Goal: Information Seeking & Learning: Learn about a topic

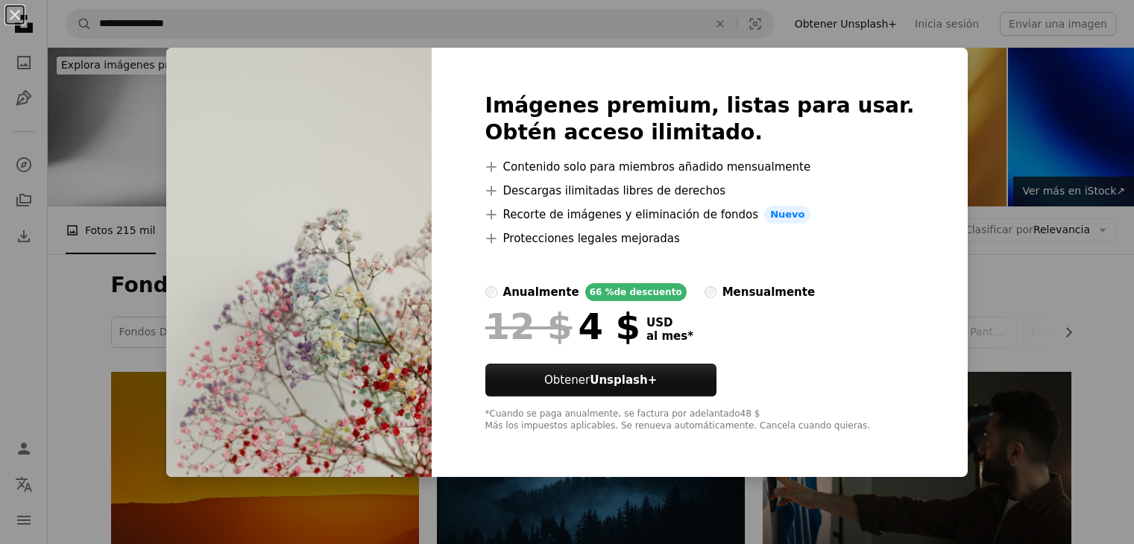
scroll to position [984, 0]
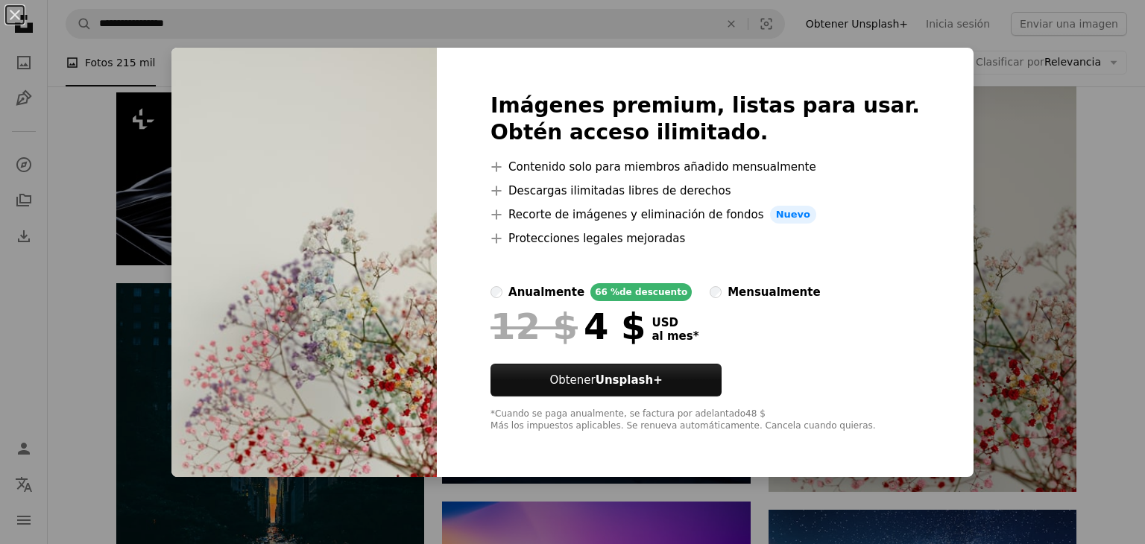
click at [1098, 259] on div "An X shape Imágenes premium, listas para usar. Obtén acceso ilimitado. A plus s…" at bounding box center [572, 272] width 1145 height 544
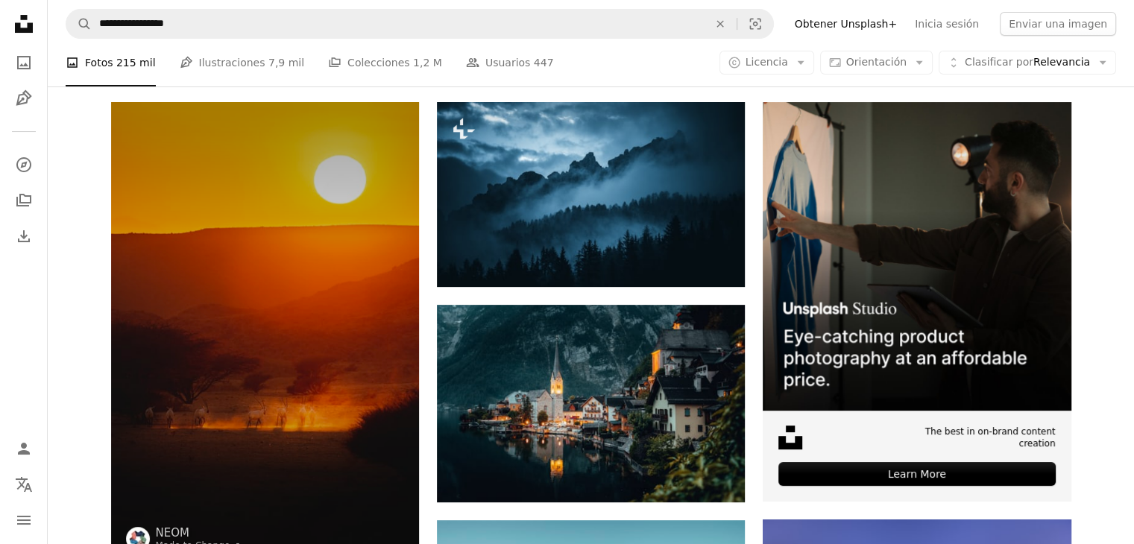
scroll to position [268, 0]
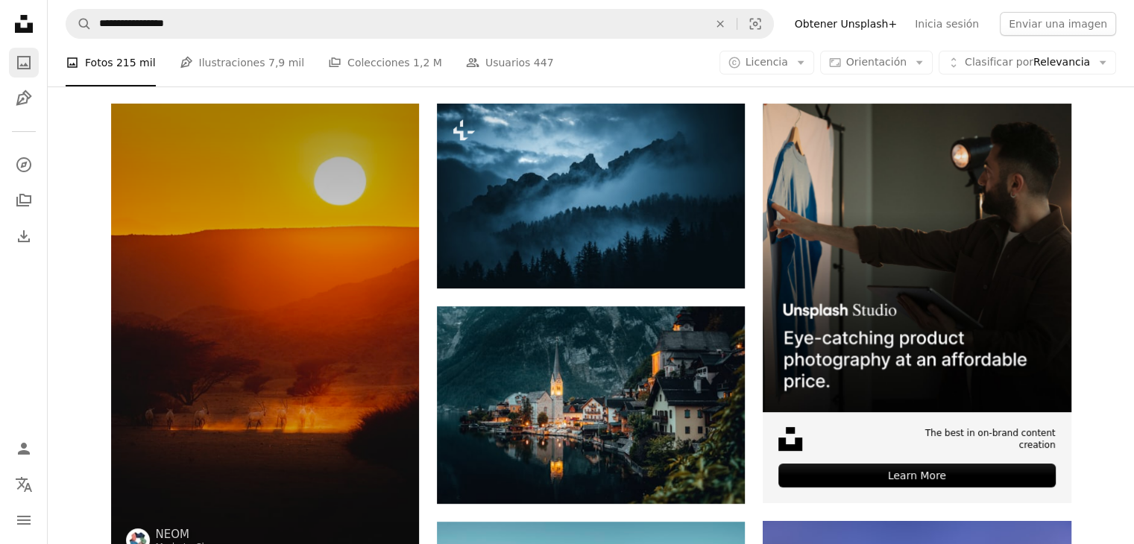
click at [24, 70] on icon "A photo" at bounding box center [24, 63] width 18 height 18
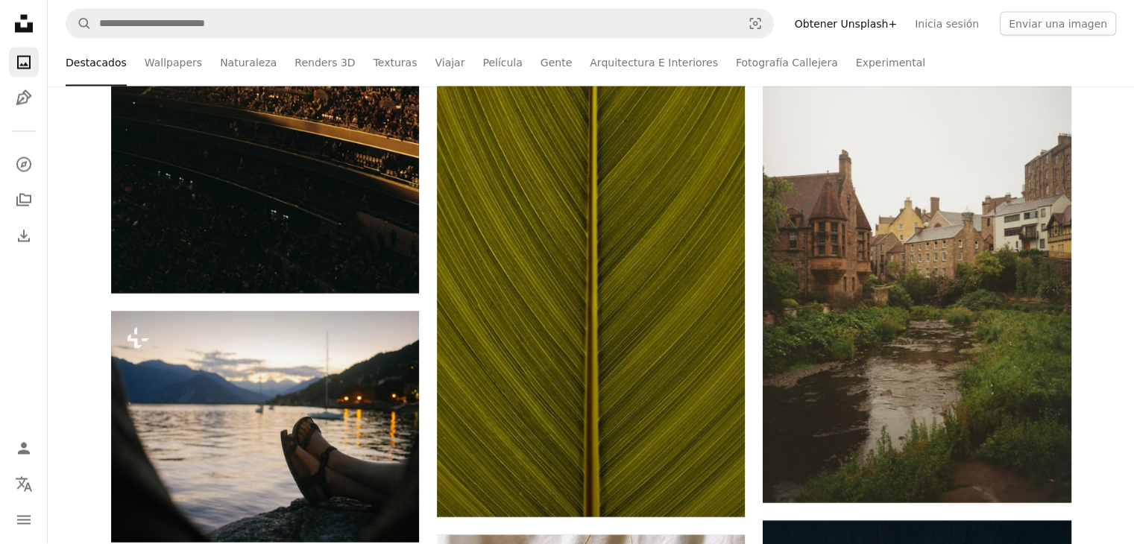
scroll to position [2957, 0]
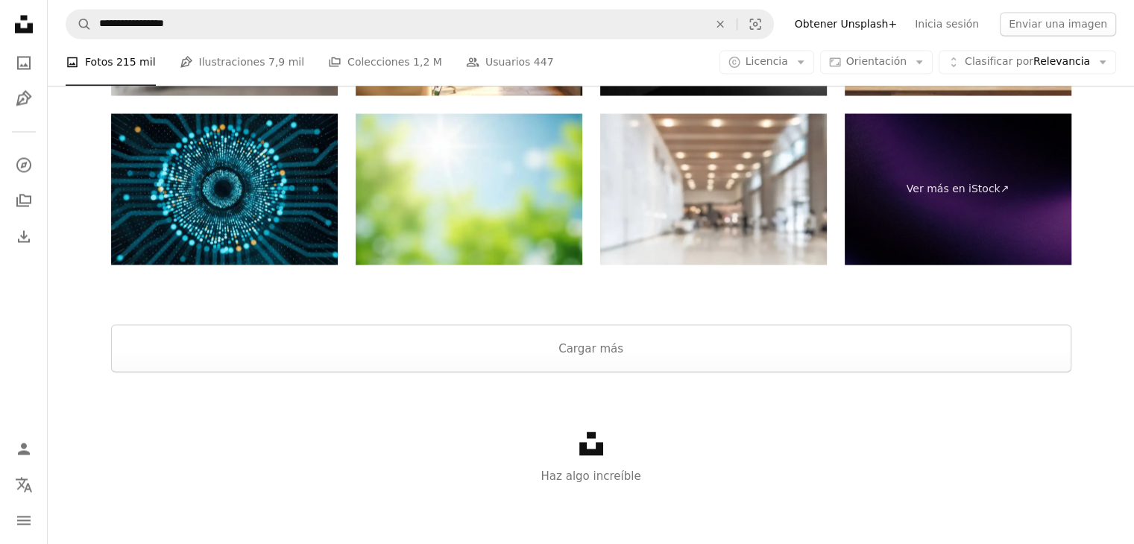
scroll to position [268, 0]
